Goal: Task Accomplishment & Management: Manage account settings

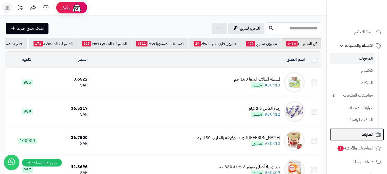
click at [370, 137] on span "الطلبات" at bounding box center [367, 134] width 12 height 7
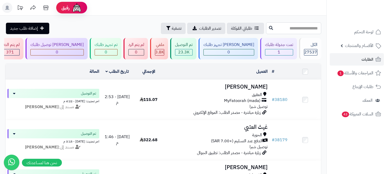
paste input "*****"
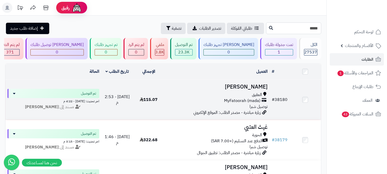
type input "*****"
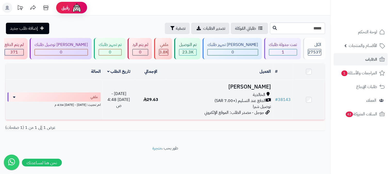
click at [257, 86] on h3 "[PERSON_NAME]" at bounding box center [220, 87] width 102 height 6
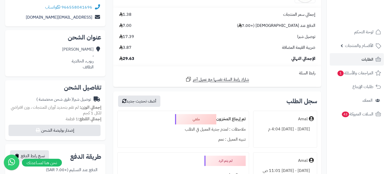
scroll to position [86, 0]
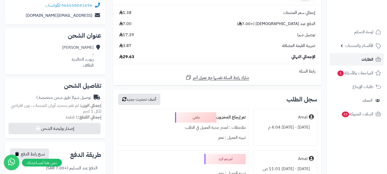
click at [364, 60] on span "الطلبات" at bounding box center [367, 59] width 12 height 7
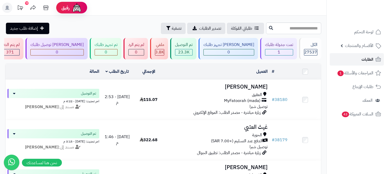
click at [372, 59] on span "الطلبات" at bounding box center [367, 59] width 12 height 7
click at [351, 55] on link "الطلبات" at bounding box center [356, 59] width 54 height 12
click at [349, 56] on link "الطلبات" at bounding box center [356, 59] width 54 height 12
click at [367, 57] on span "الطلبات" at bounding box center [367, 59] width 12 height 7
click at [369, 58] on span "الطلبات" at bounding box center [367, 59] width 12 height 7
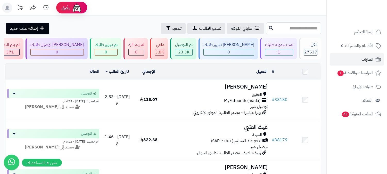
click at [7, 9] on icon at bounding box center [7, 8] width 4 height 4
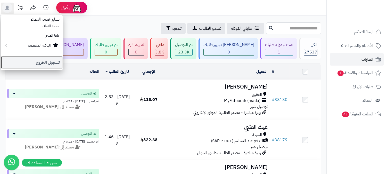
click at [52, 63] on link "تسجيل الخروج" at bounding box center [32, 62] width 62 height 12
